Goal: Find specific page/section

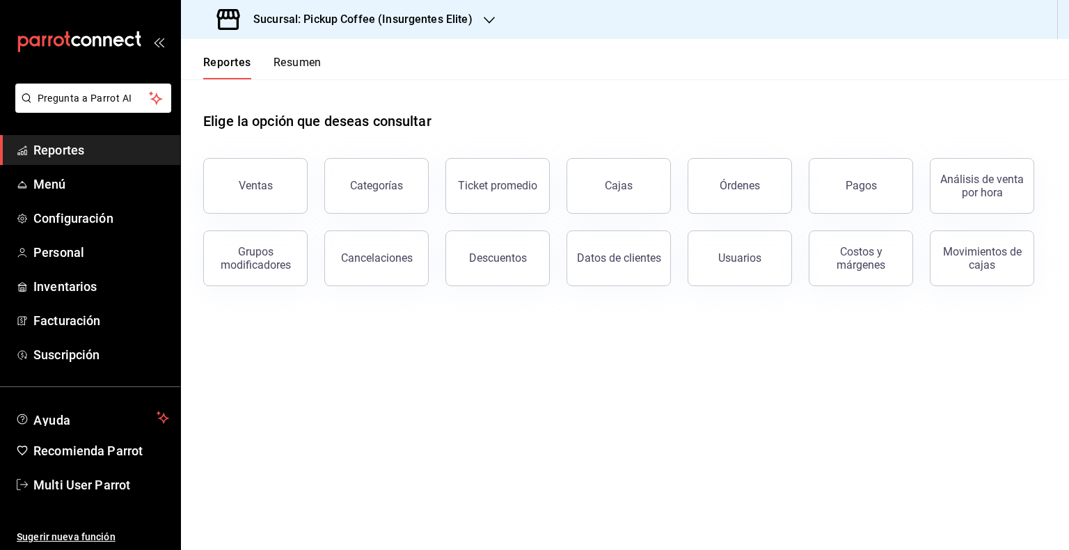
click at [465, 13] on h3 "Sucursal: Pickup Coffee (Insurgentes Elite)" at bounding box center [357, 19] width 230 height 17
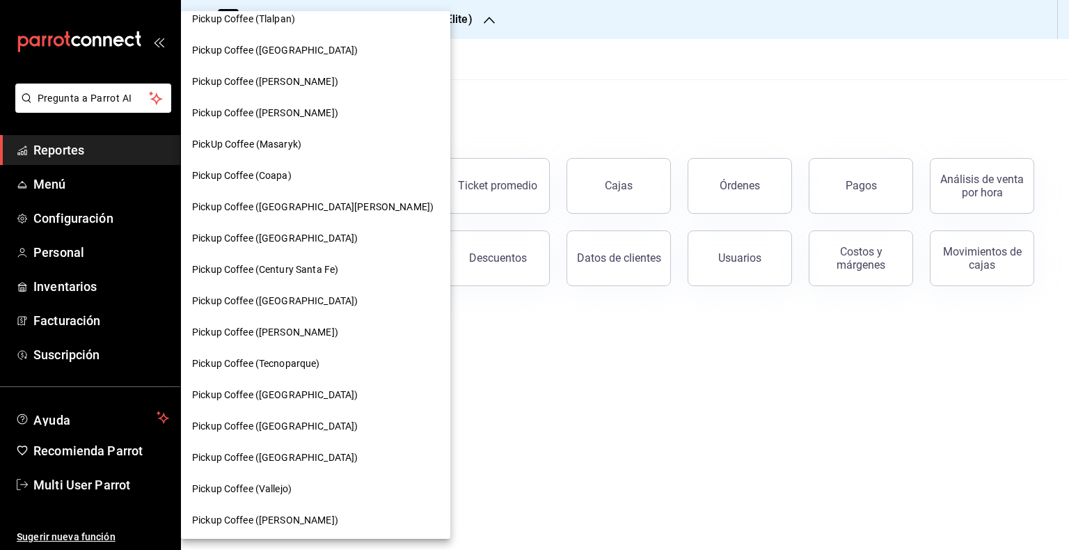
scroll to position [70, 0]
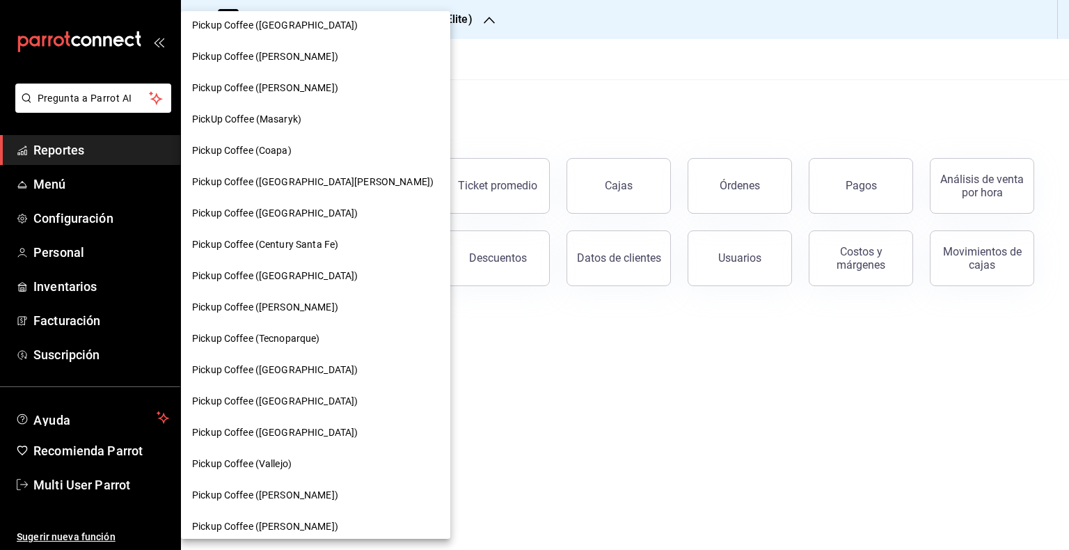
click at [289, 147] on span "Pickup Coffee (Coapa)" at bounding box center [242, 150] width 100 height 15
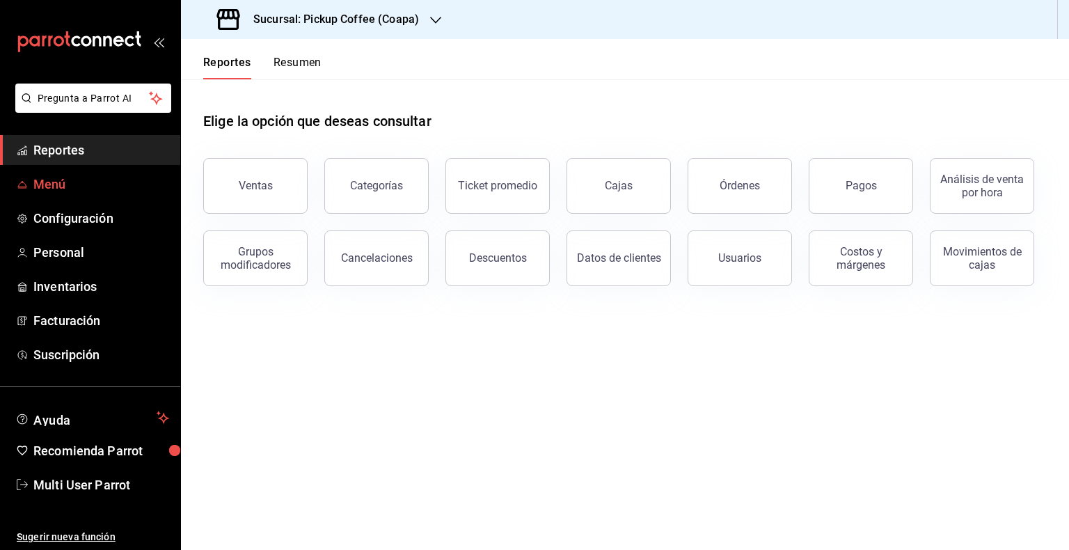
click at [136, 178] on span "Menú" at bounding box center [101, 184] width 136 height 19
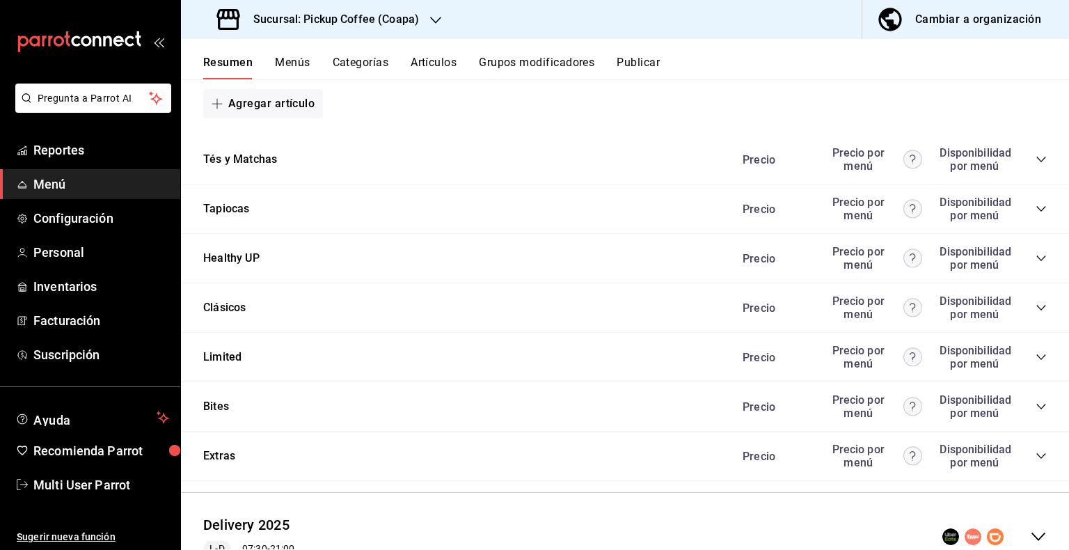
scroll to position [1113, 0]
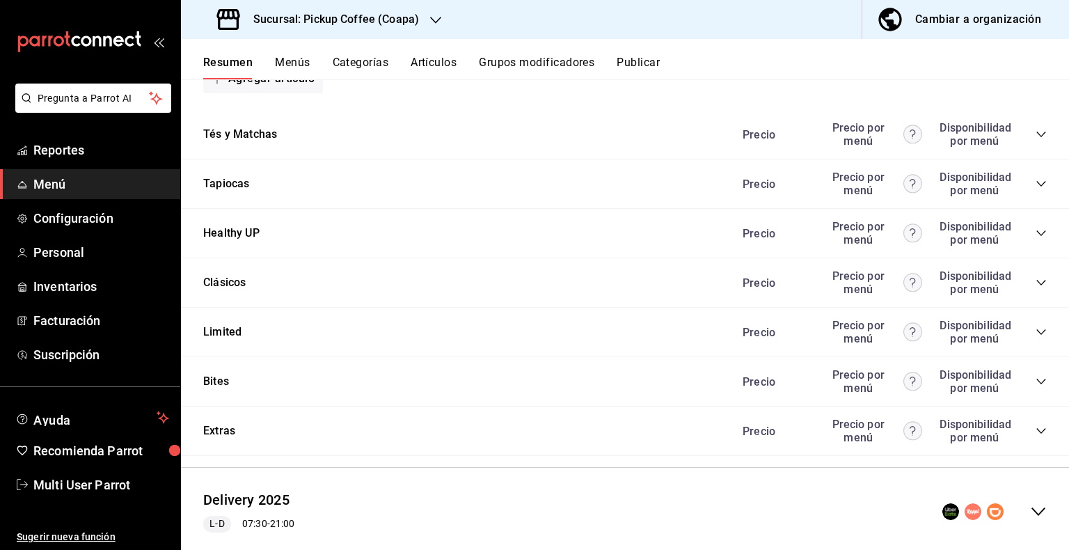
click at [722, 336] on div "Limited Precio Precio por menú Disponibilidad por menú" at bounding box center [625, 332] width 888 height 49
click at [722, 335] on icon "collapse-category-row" at bounding box center [1040, 331] width 11 height 11
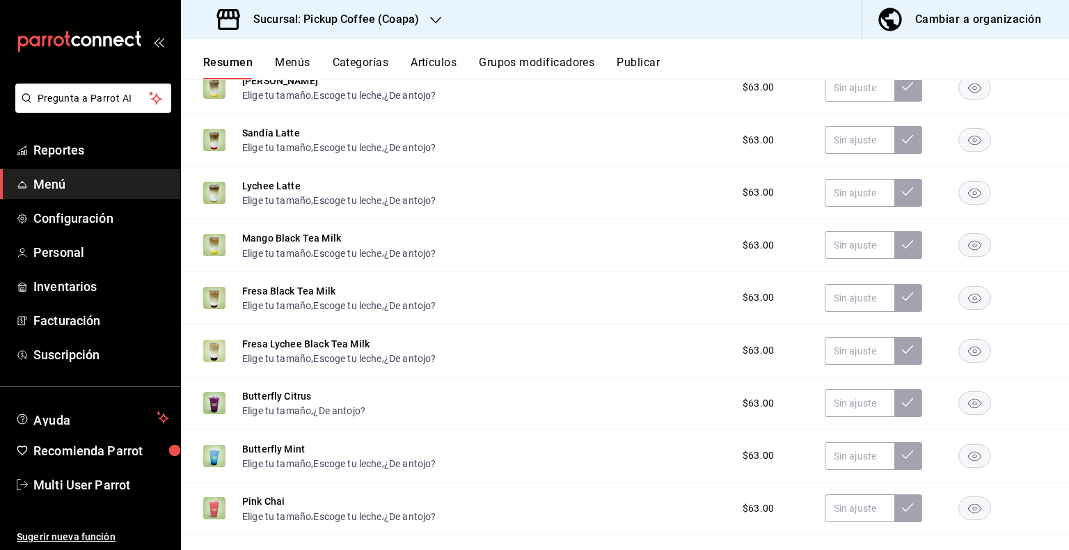
scroll to position [1461, 0]
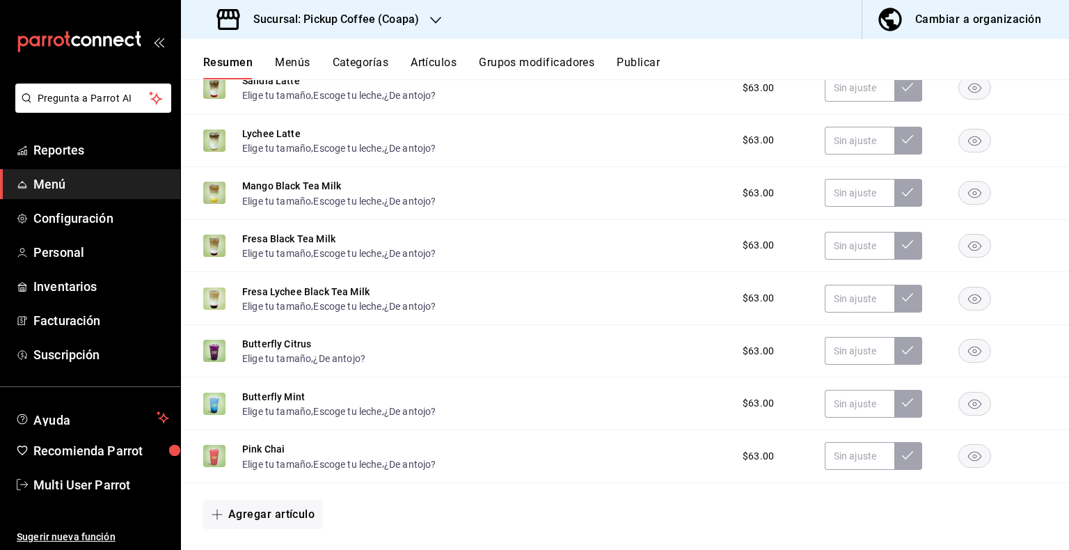
click at [722, 347] on rect "button" at bounding box center [975, 351] width 32 height 23
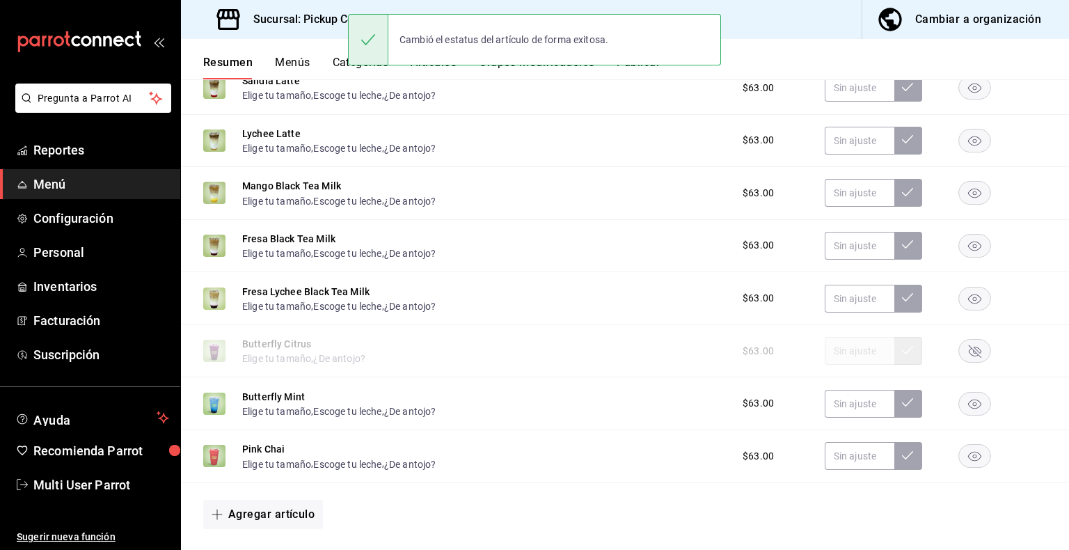
click at [722, 408] on rect "button" at bounding box center [975, 403] width 32 height 23
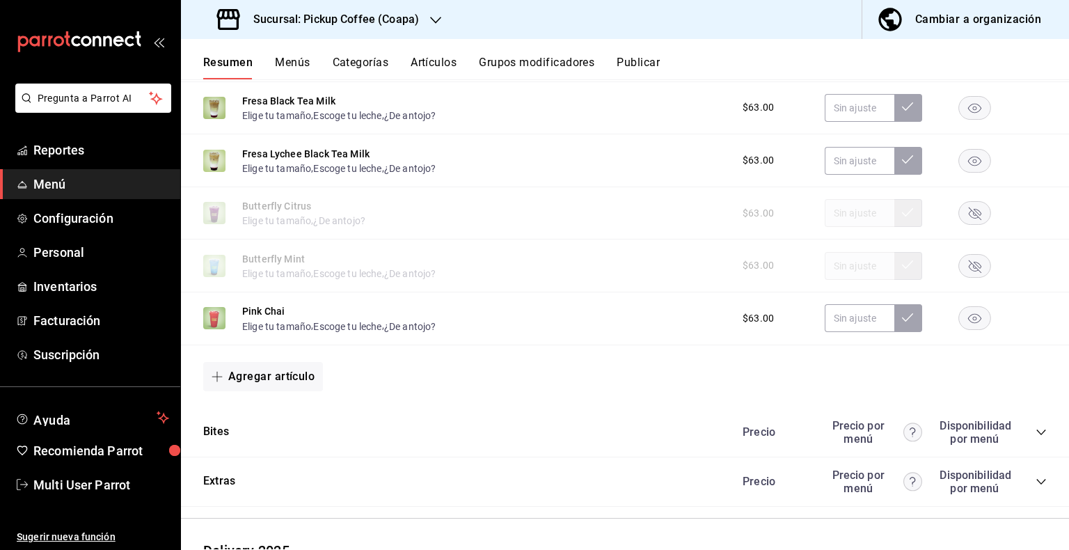
scroll to position [1600, 0]
